Goal: Check status: Check status

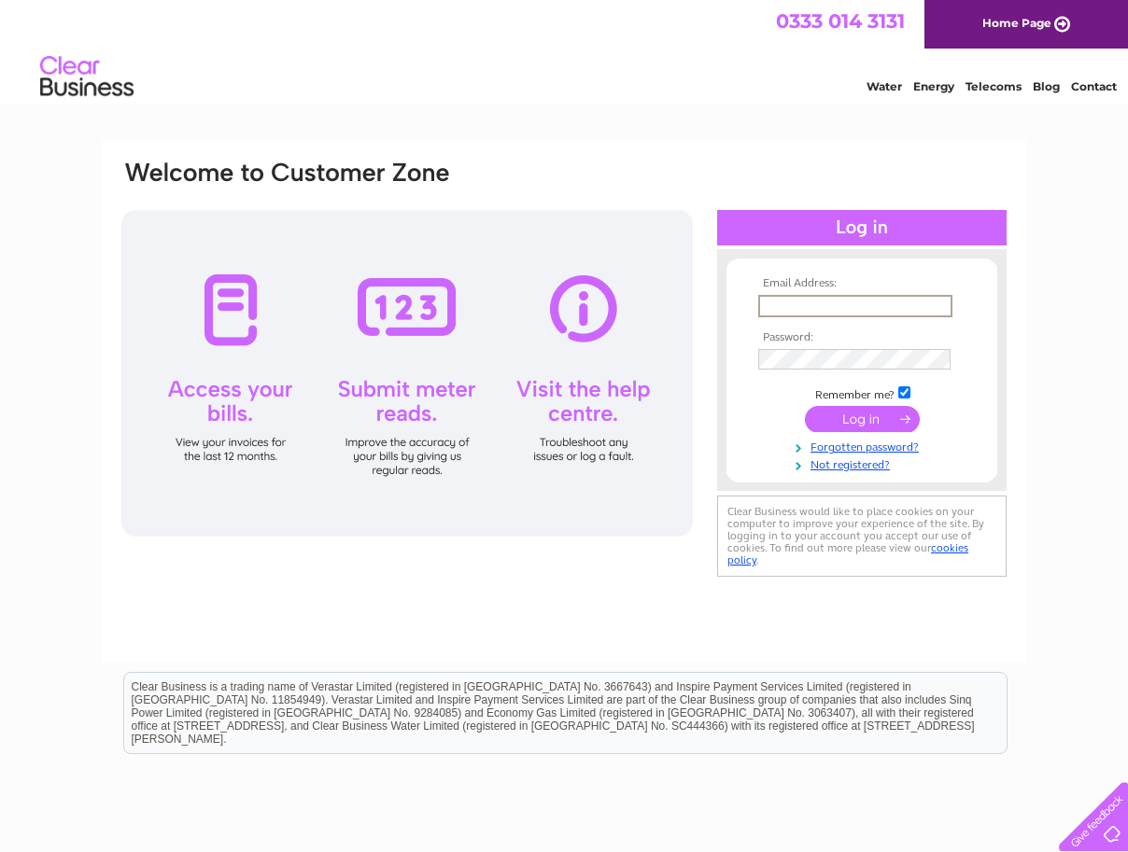
type input "[PERSON_NAME][EMAIL_ADDRESS][PERSON_NAME][DOMAIN_NAME]"
click at [866, 414] on input "submit" at bounding box center [862, 417] width 115 height 26
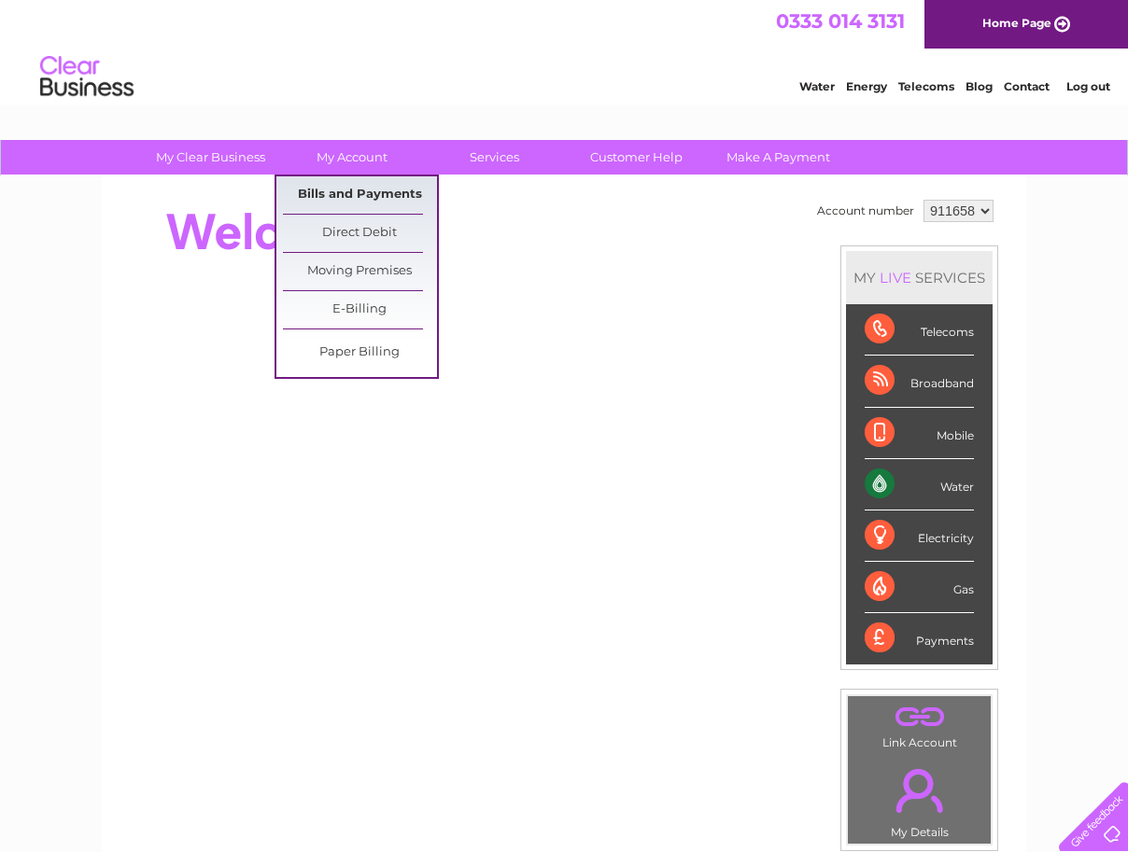
click at [359, 200] on link "Bills and Payments" at bounding box center [360, 194] width 154 height 37
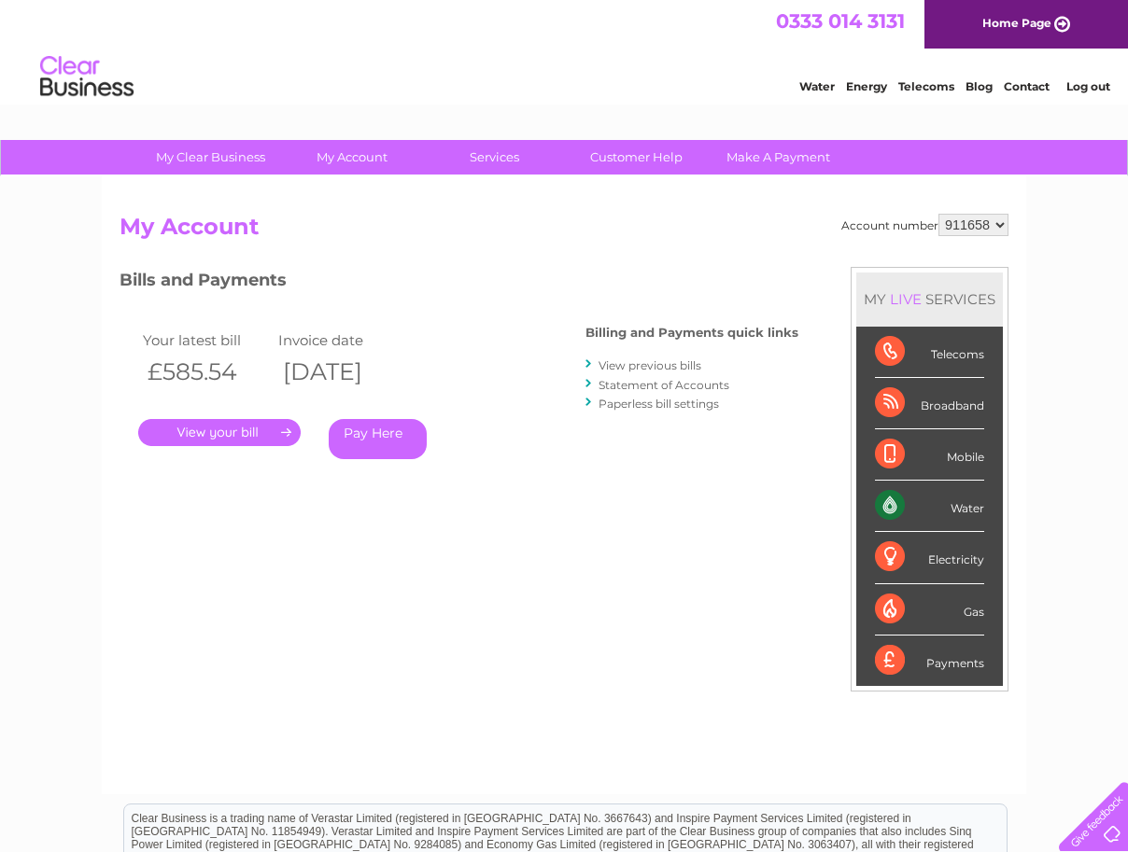
click at [645, 383] on link "Statement of Accounts" at bounding box center [663, 385] width 131 height 14
